Goal: Task Accomplishment & Management: Manage account settings

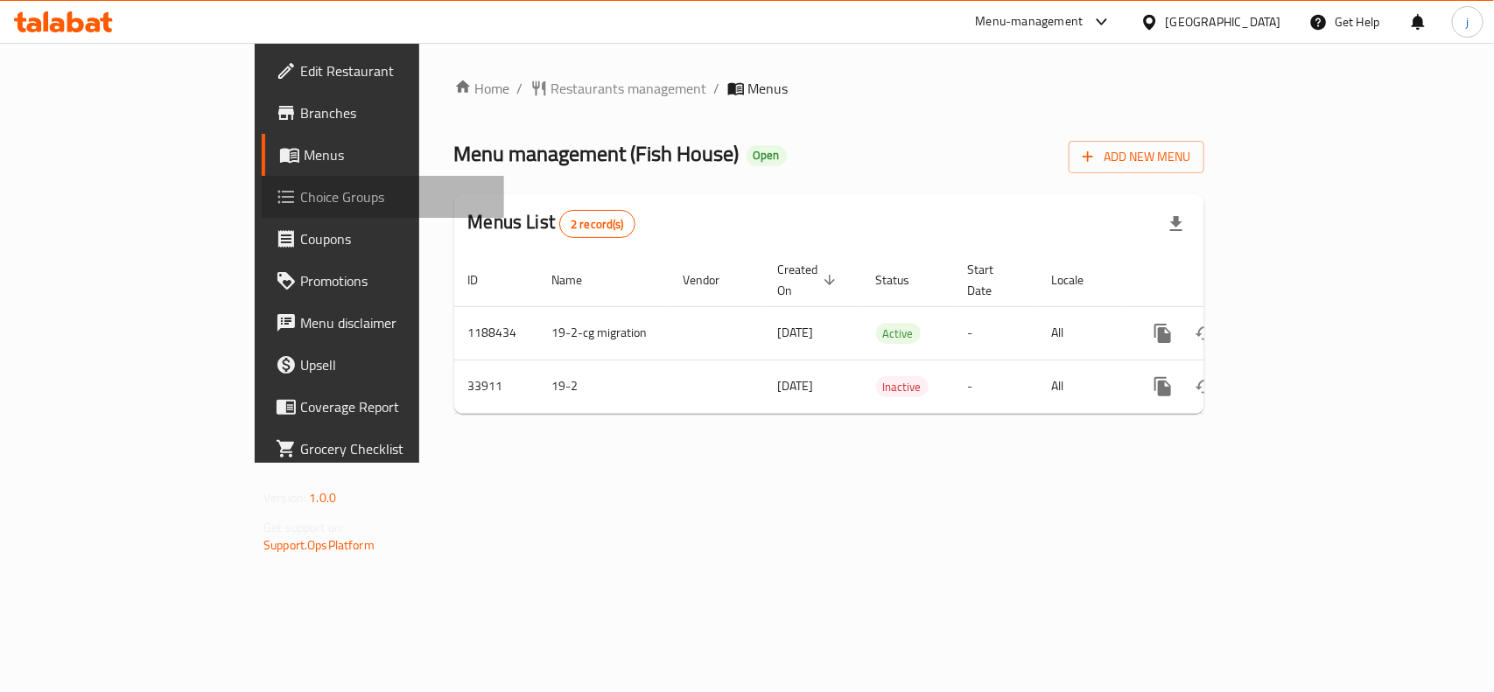
click at [300, 199] on span "Choice Groups" at bounding box center [395, 196] width 190 height 21
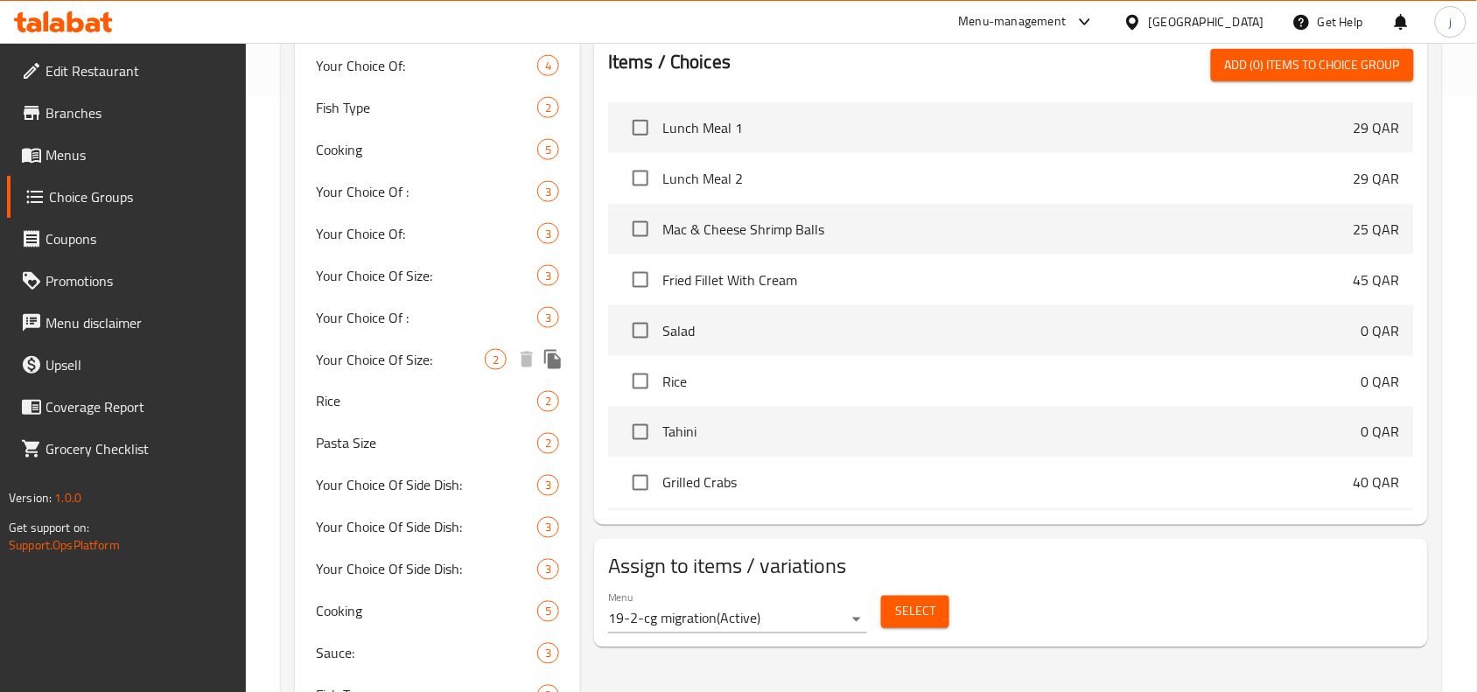
scroll to position [759, 0]
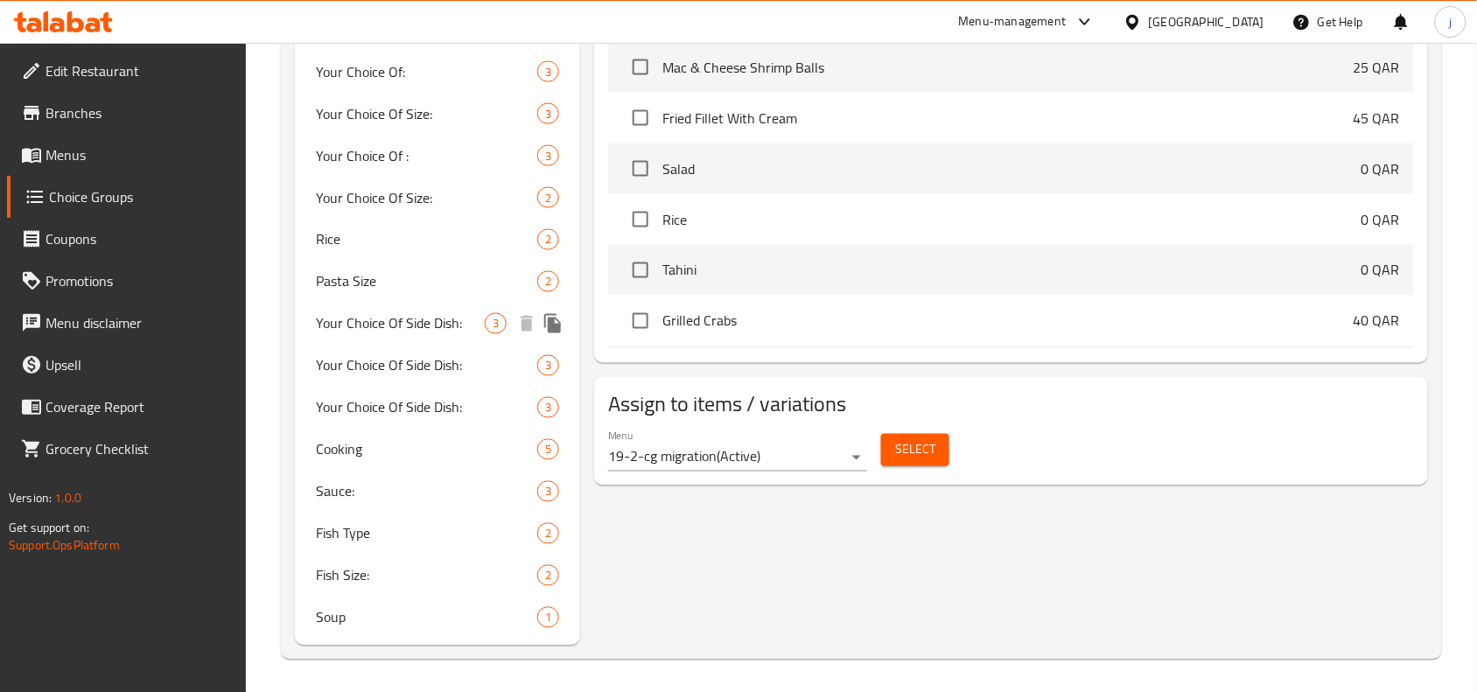
click at [416, 326] on span "Your Choice Of Side Dish:" at bounding box center [400, 323] width 169 height 21
type input "Your Choice Of Side Dish:"
type input "إختيارك من الطبق الجانبي:"
type input "3"
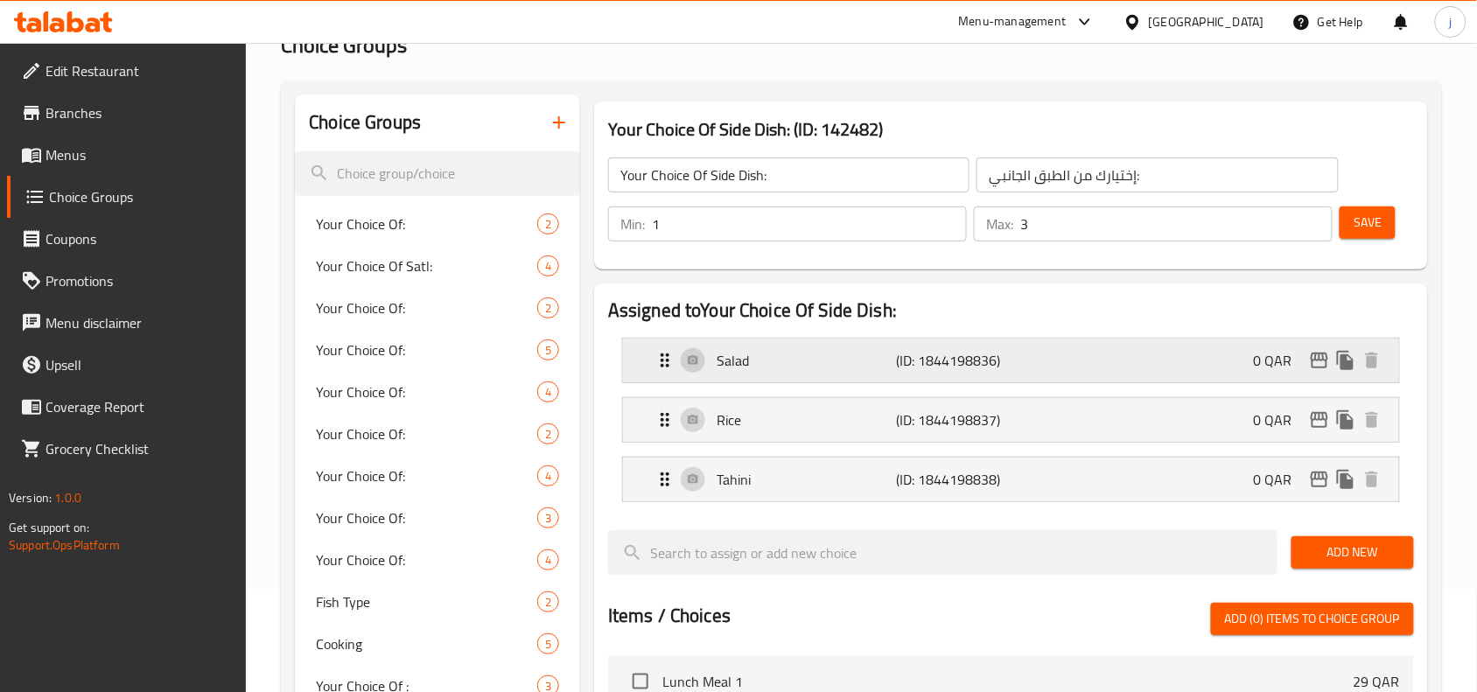
scroll to position [0, 0]
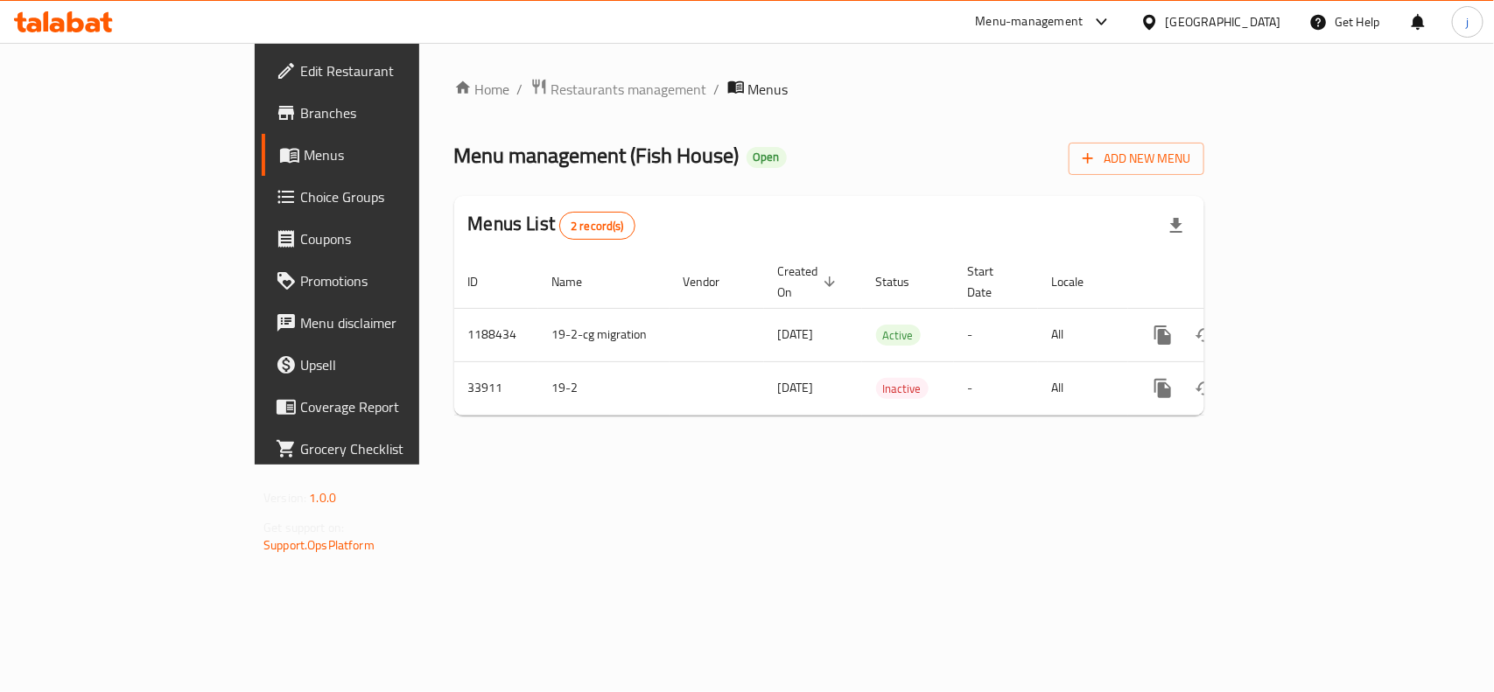
click at [300, 207] on span "Choice Groups" at bounding box center [395, 196] width 190 height 21
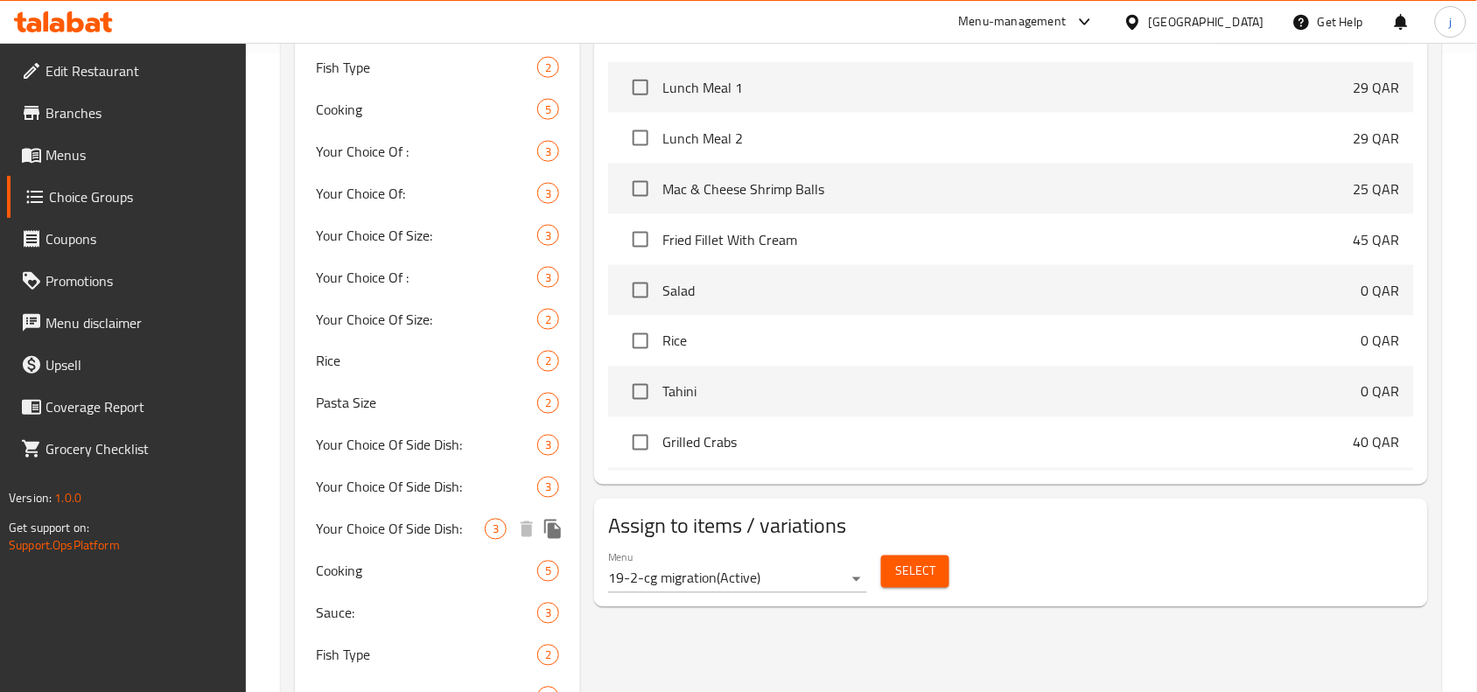
scroll to position [761, 0]
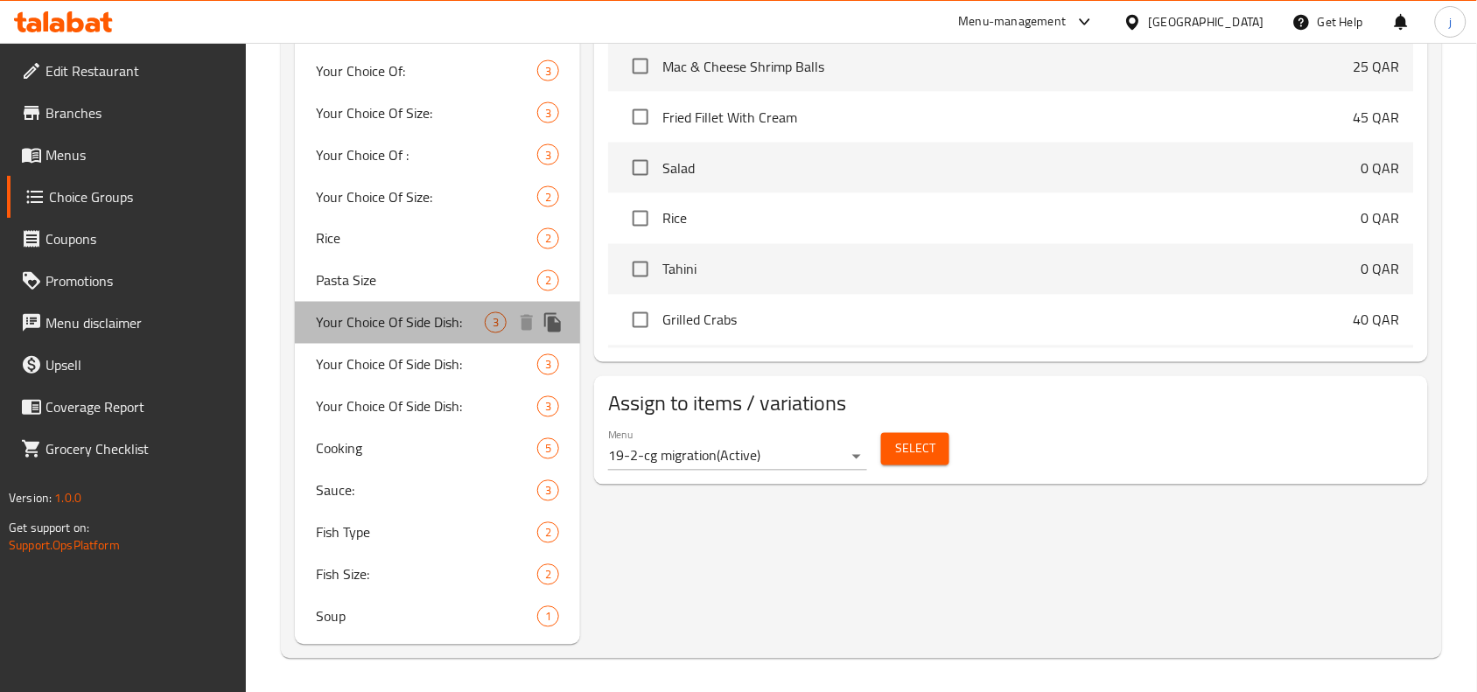
click at [410, 322] on span "Your Choice Of Side Dish:" at bounding box center [400, 322] width 169 height 21
type input "Your Choice Of Side Dish:"
type input "إختيارك من الطبق الجانبي:"
type input "3"
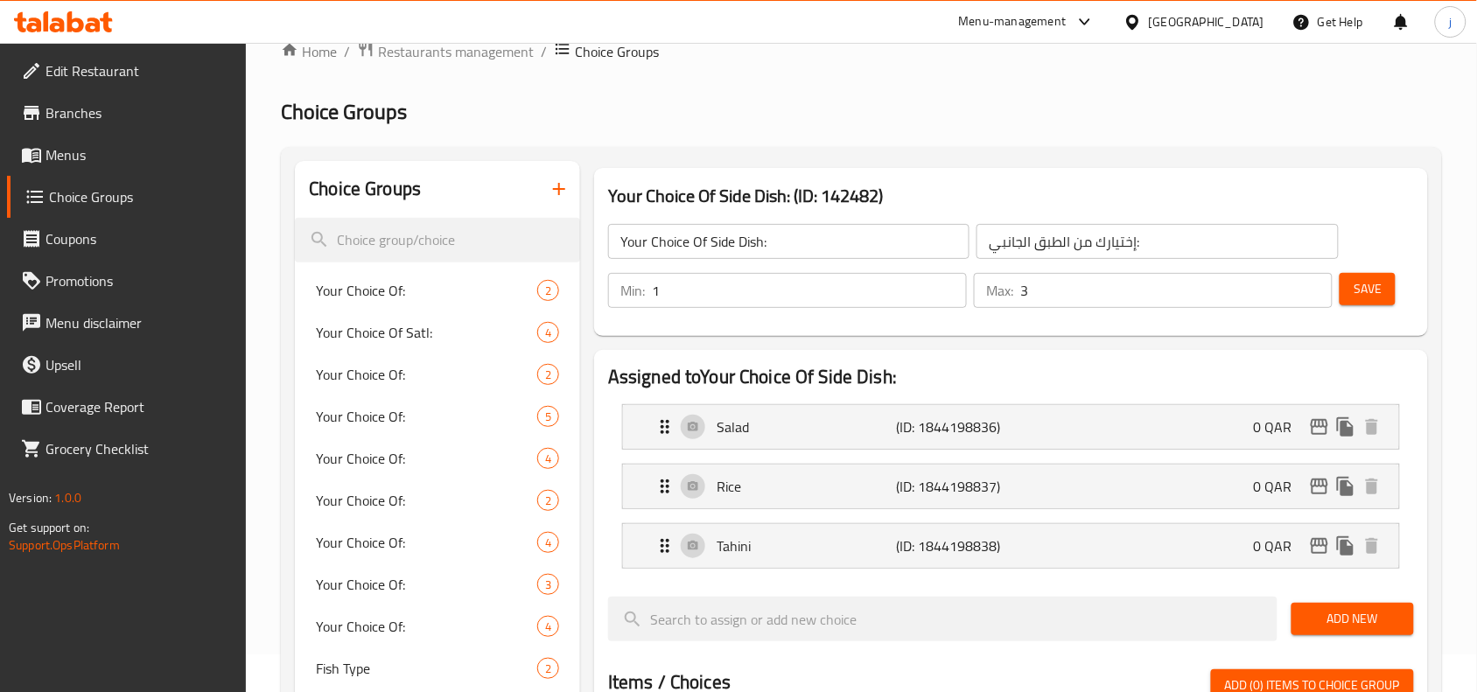
scroll to position [0, 0]
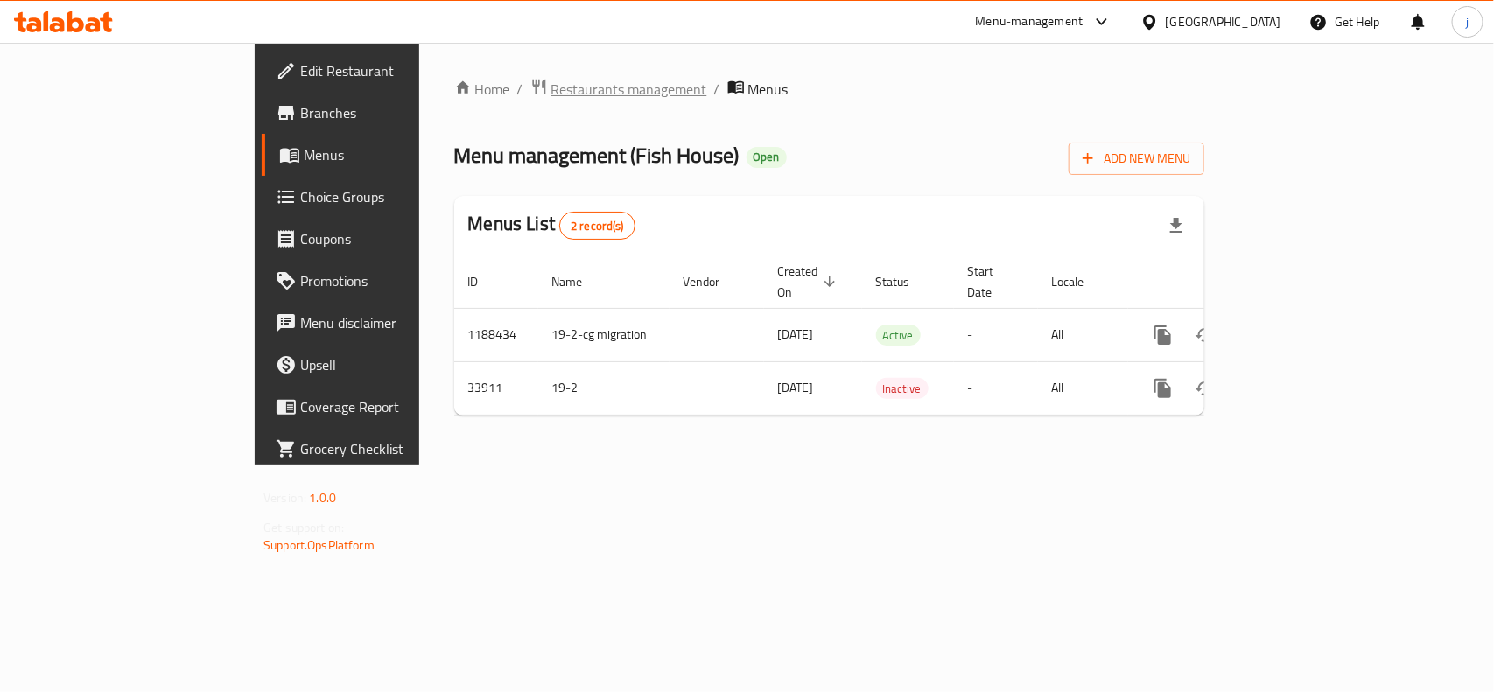
click at [551, 85] on span "Restaurants management" at bounding box center [629, 89] width 156 height 21
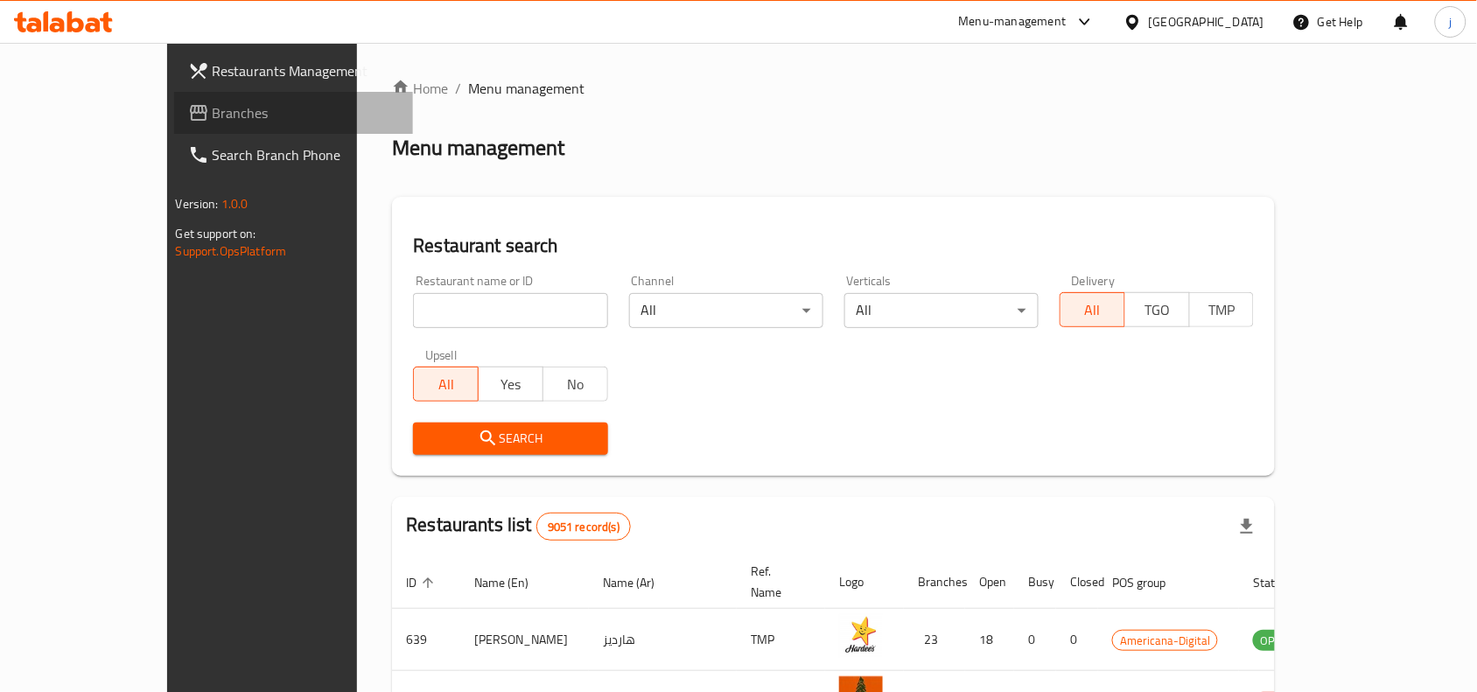
click at [213, 103] on span "Branches" at bounding box center [306, 112] width 187 height 21
